Goal: Information Seeking & Learning: Learn about a topic

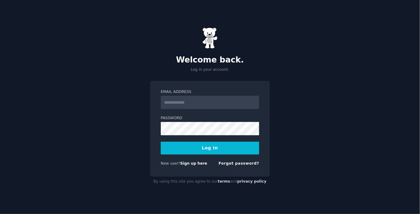
click at [210, 98] on input "Email Address" at bounding box center [210, 102] width 98 height 13
type input "**********"
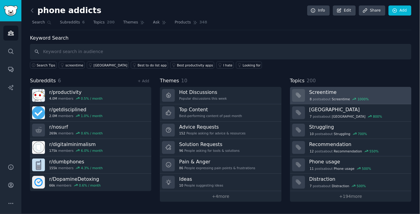
click at [341, 96] on div "8 post s about Screentime 1000 %" at bounding box center [358, 99] width 98 height 6
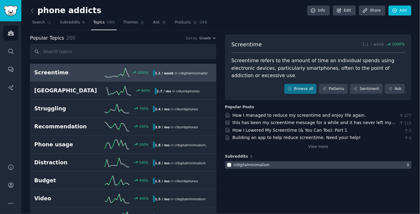
click at [306, 163] on div at bounding box center [318, 166] width 186 height 8
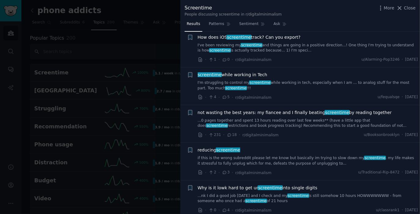
scroll to position [315, 0]
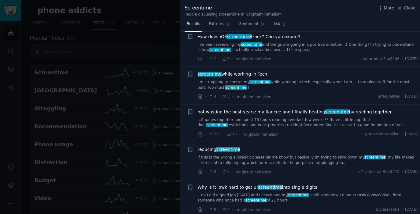
click at [272, 113] on span "not wasting the best years: my fiancee and I finally beating screentime by read…" at bounding box center [295, 112] width 194 height 6
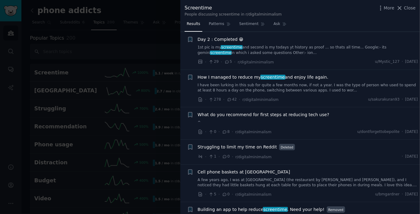
scroll to position [84, 0]
click at [260, 76] on span "screentime" at bounding box center [272, 77] width 25 height 5
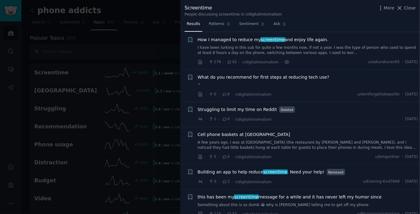
scroll to position [122, 0]
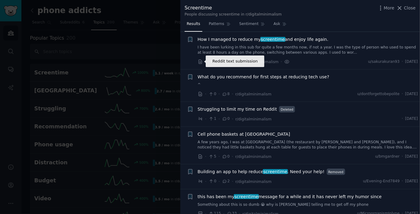
click at [200, 62] on icon at bounding box center [200, 61] width 5 height 5
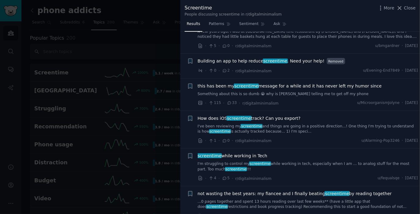
scroll to position [244, 0]
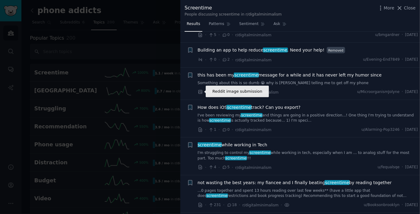
click at [201, 92] on icon at bounding box center [200, 92] width 4 height 4
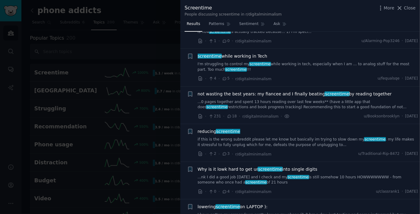
scroll to position [331, 0]
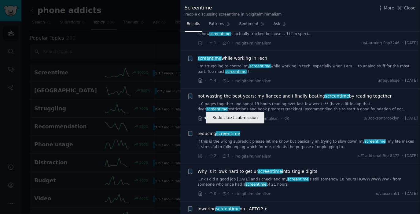
click at [201, 118] on icon at bounding box center [200, 118] width 5 height 5
click at [211, 23] on span "Patterns" at bounding box center [216, 23] width 15 height 5
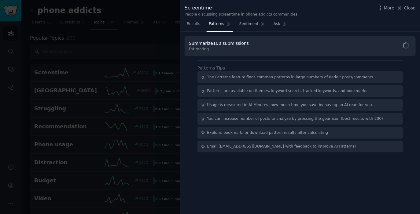
scroll to position [0, 0]
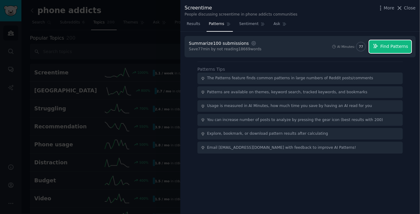
click at [397, 49] on span "Find Patterns" at bounding box center [394, 46] width 28 height 6
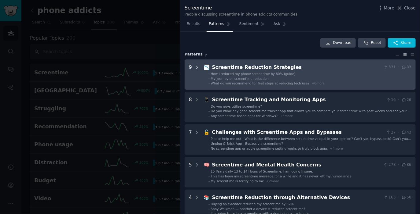
click at [197, 66] on icon at bounding box center [196, 67] width 5 height 5
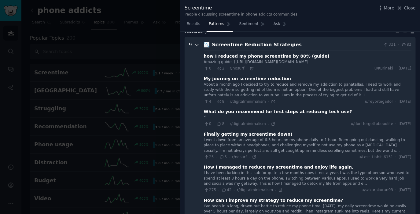
scroll to position [27, 0]
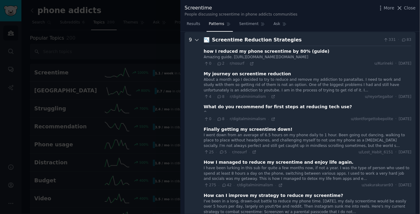
click at [195, 41] on icon at bounding box center [196, 39] width 5 height 5
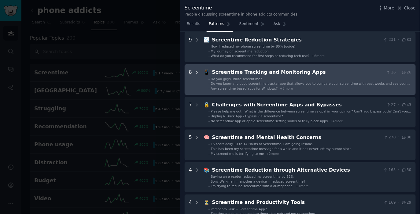
click at [195, 73] on icon at bounding box center [196, 72] width 5 height 5
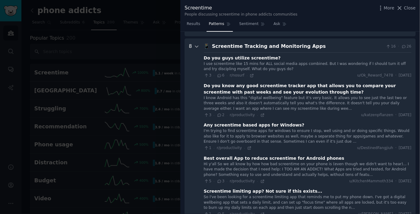
scroll to position [60, 0]
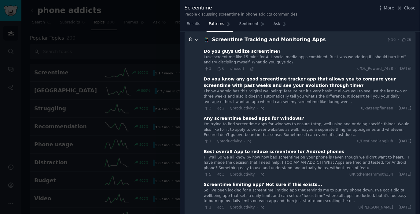
click at [195, 39] on icon at bounding box center [196, 40] width 3 height 2
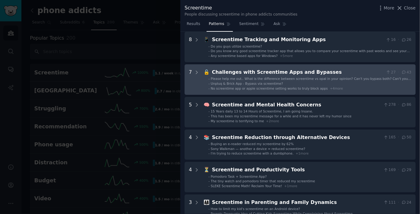
click at [214, 72] on div "Challenges with Screentime Apps and Bypasses" at bounding box center [297, 73] width 171 height 8
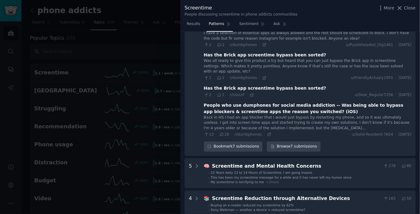
scroll to position [229, 0]
click at [230, 103] on div "People who use dumphones for social media addiction -- Was being able to bypass…" at bounding box center [307, 108] width 207 height 13
click at [242, 115] on div "Back in HS I had an app blocker that I would just bypass by restarting my phone…" at bounding box center [307, 123] width 207 height 16
click at [260, 118] on div "Back in HS I had an app blocker that I would just bypass by restarting my phone…" at bounding box center [307, 123] width 207 height 16
click at [267, 133] on icon at bounding box center [269, 135] width 4 height 4
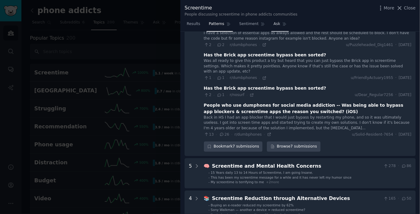
click at [273, 24] on span "Ask" at bounding box center [276, 23] width 7 height 5
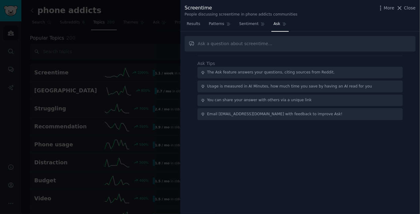
scroll to position [0, 0]
type input "What are the biggest complaints people have about app blocker apps"
